Goal: Task Accomplishment & Management: Manage account settings

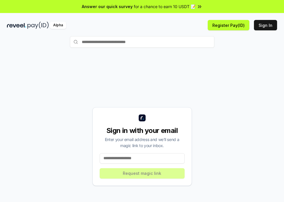
click at [185, 88] on div "Sign in with your email Enter your email address and we’ll send a magic link to…" at bounding box center [142, 146] width 270 height 174
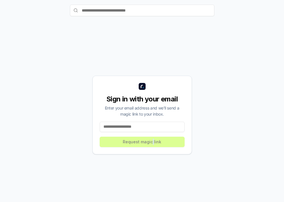
click at [153, 134] on div "Sign in with your email Enter your email address and we’ll send a magic link to…" at bounding box center [142, 115] width 99 height 79
click at [155, 131] on input at bounding box center [142, 127] width 85 height 10
type input "**********"
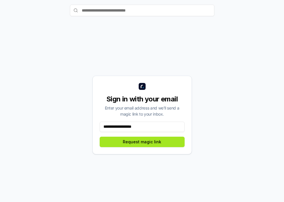
click at [155, 143] on button "Request magic link" at bounding box center [142, 142] width 85 height 10
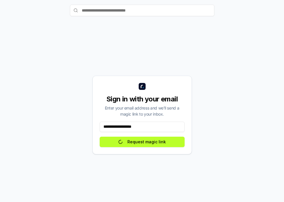
scroll to position [0, 0]
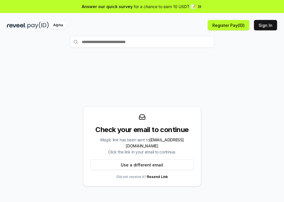
click at [169, 73] on div "Check your email to continue Magic link has been sent to [EMAIL_ADDRESS][DOMAIN…" at bounding box center [142, 146] width 270 height 174
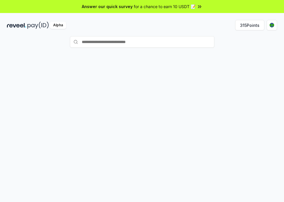
click at [196, 56] on div at bounding box center [142, 141] width 284 height 186
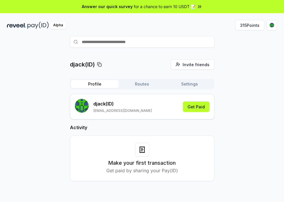
click at [240, 104] on div "djack(ID) Invite friends Invite Profile Routes Settings djack (ID) 5800musjc@gm…" at bounding box center [142, 124] width 270 height 131
click at [216, 88] on div "djack(ID) Invite friends Invite Profile Routes Settings djack (ID) 5800musjc@gm…" at bounding box center [142, 124] width 270 height 131
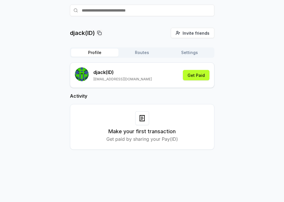
click at [235, 64] on div "djack(ID) Invite friends Invite Profile Routes Settings djack (ID) 5800musjc@gm…" at bounding box center [142, 93] width 270 height 131
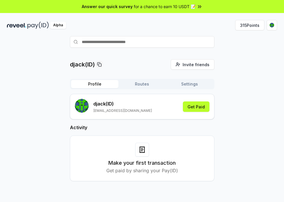
click at [125, 45] on input "text" at bounding box center [142, 42] width 145 height 12
click at [92, 45] on input "*********" at bounding box center [142, 42] width 145 height 12
type input "**********"
click at [256, 24] on button "315 Points" at bounding box center [249, 25] width 29 height 10
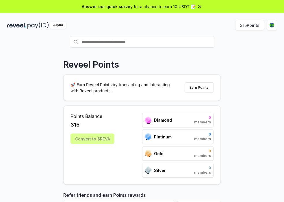
click at [244, 88] on div "Reveel Points 🚀 Earn Reveel Points by transacting and interacting with Reveel p…" at bounding box center [142, 141] width 284 height 186
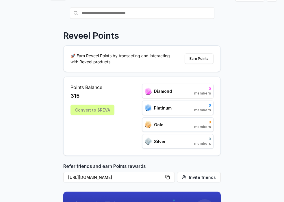
scroll to position [58, 0]
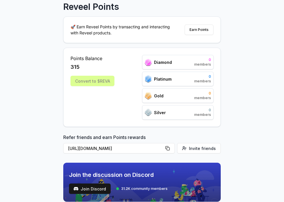
click at [106, 82] on div "Convert to $REVA" at bounding box center [93, 81] width 44 height 10
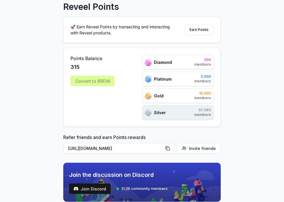
click at [253, 95] on div "Reveel Points 🚀 Earn Reveel Points by transacting and interacting with Reveel p…" at bounding box center [142, 83] width 284 height 186
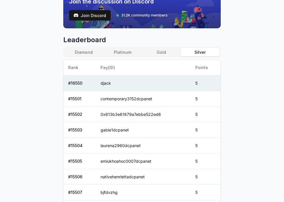
scroll to position [260, 0]
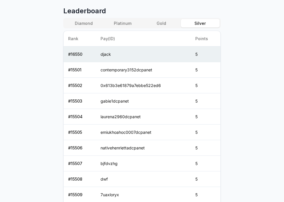
click at [251, 94] on body "Answer our quick survey for a chance to earn 10 USDT 📝 Alpha 315 Points Reveel …" at bounding box center [142, 101] width 284 height 202
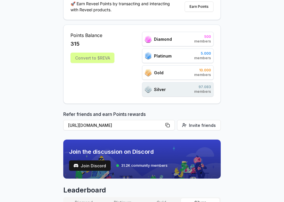
scroll to position [0, 0]
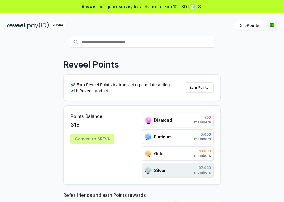
click at [271, 25] on html "Answer our quick survey for a chance to earn 10 USDT 📝 Alpha 315 Points Reveel …" at bounding box center [142, 101] width 284 height 202
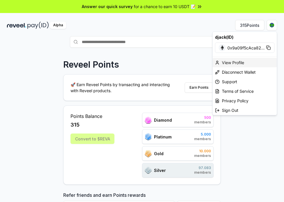
click at [220, 63] on div "View Profile" at bounding box center [245, 63] width 64 height 10
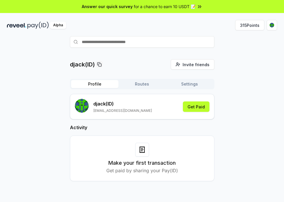
click at [233, 87] on div "djack(ID) Invite friends Invite Profile Routes Settings djack (ID) [EMAIL_ADDRE…" at bounding box center [142, 124] width 270 height 131
click at [195, 108] on button "Get Paid" at bounding box center [196, 107] width 27 height 10
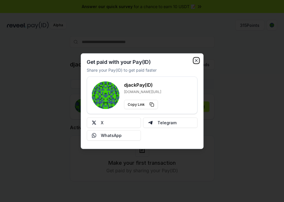
click at [197, 59] on icon "button" at bounding box center [196, 60] width 5 height 5
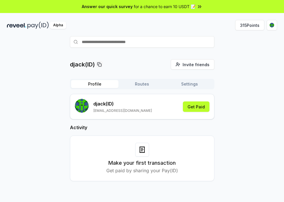
drag, startPoint x: 243, startPoint y: 78, endPoint x: 215, endPoint y: 173, distance: 99.1
click at [196, 67] on span "Invite friends" at bounding box center [196, 65] width 27 height 6
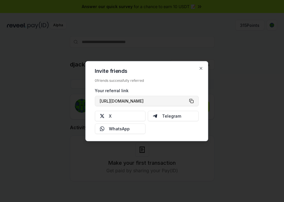
click at [190, 102] on button "[URL][DOMAIN_NAME]" at bounding box center [147, 101] width 104 height 10
